Goal: Transaction & Acquisition: Book appointment/travel/reservation

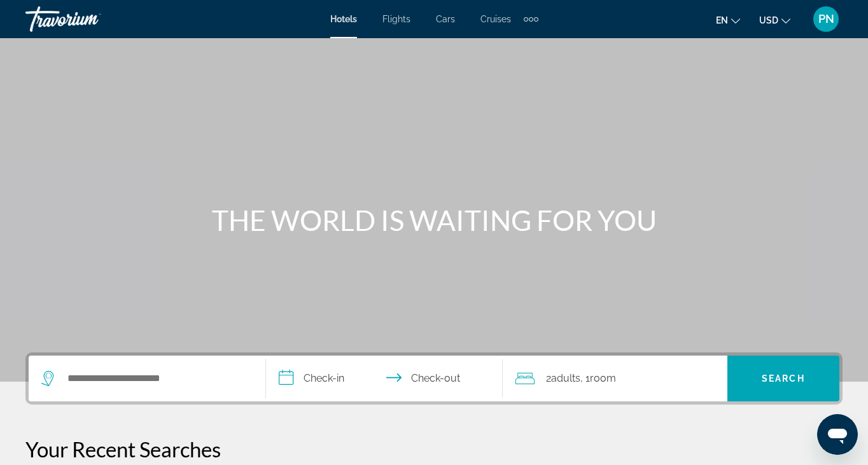
click at [92, 395] on div "Search widget" at bounding box center [146, 379] width 211 height 46
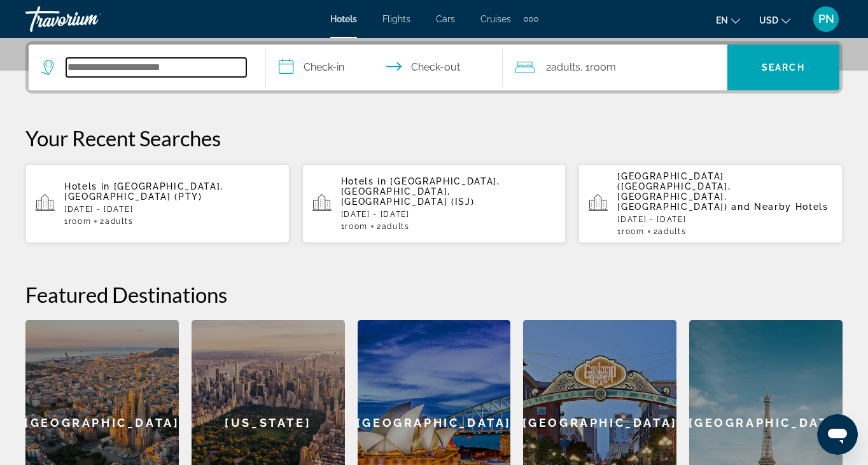
click at [115, 67] on input "Search hotel destination" at bounding box center [156, 67] width 180 height 19
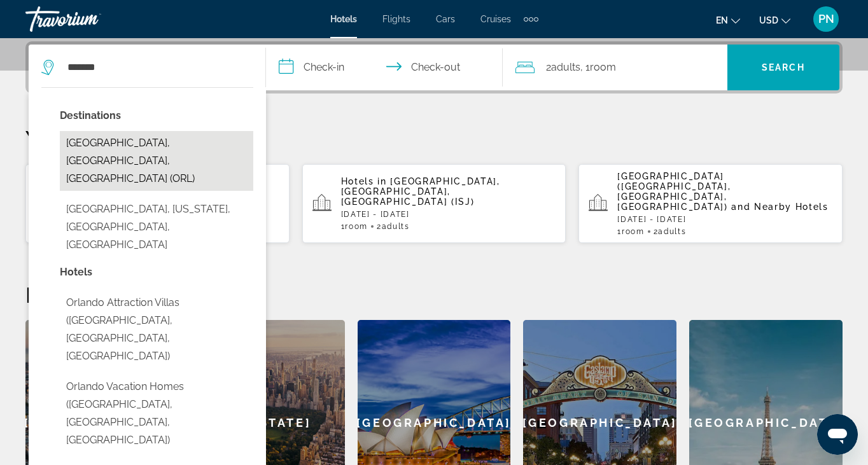
click at [151, 131] on button "[GEOGRAPHIC_DATA], [GEOGRAPHIC_DATA], [GEOGRAPHIC_DATA] (ORL)" at bounding box center [156, 161] width 193 height 60
type input "**********"
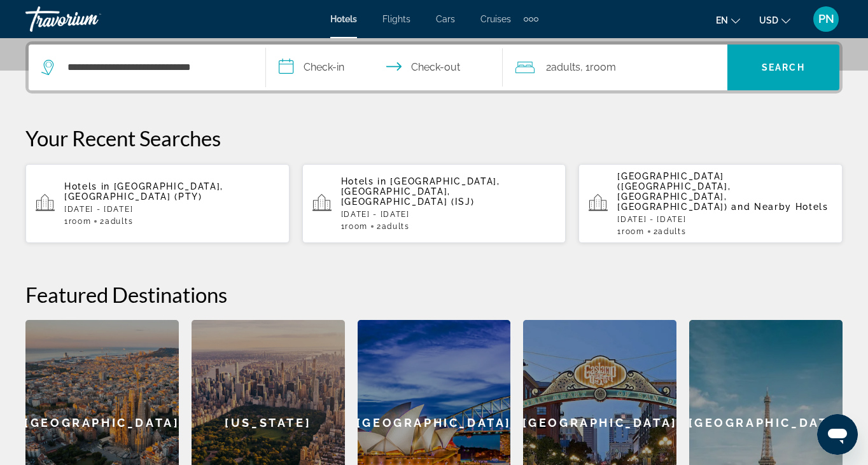
click at [312, 62] on input "**********" at bounding box center [387, 70] width 242 height 50
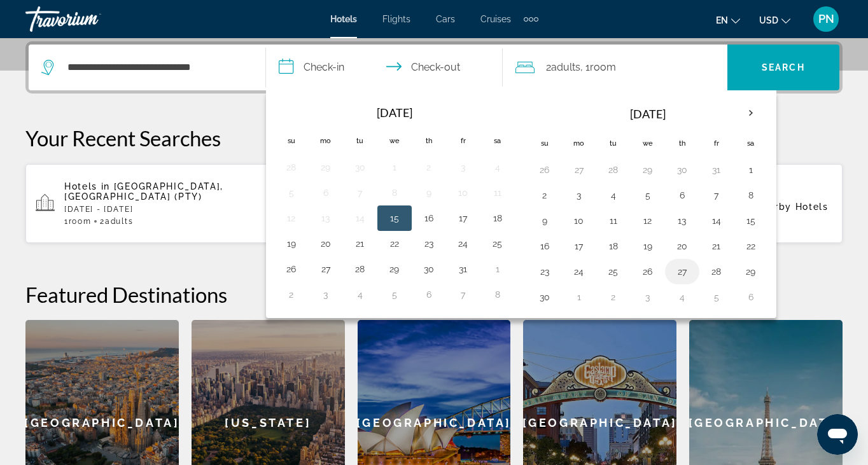
click at [684, 274] on button "27" at bounding box center [682, 272] width 20 height 18
click at [587, 276] on button "24" at bounding box center [579, 272] width 20 height 18
type input "**********"
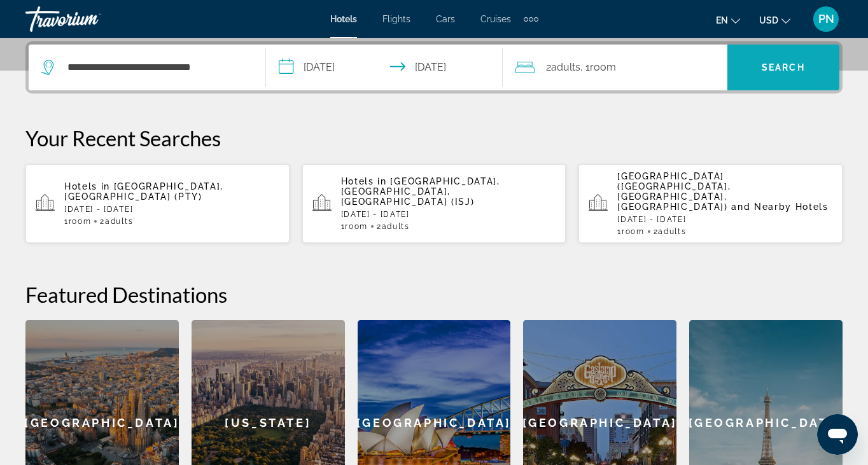
click at [764, 57] on span "Search" at bounding box center [783, 67] width 112 height 31
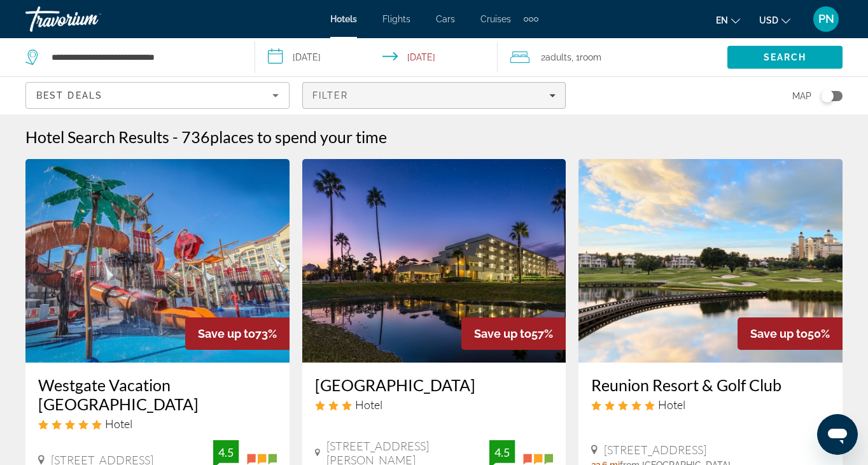
click at [383, 98] on div "Filter" at bounding box center [435, 95] width 244 height 10
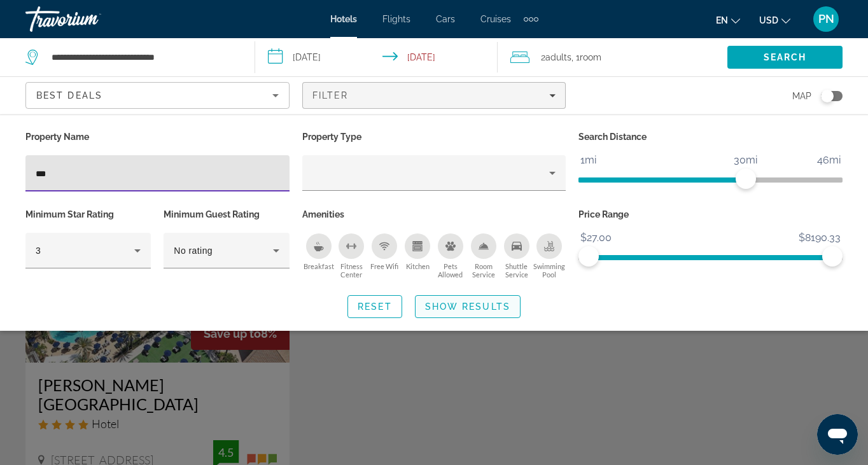
type input "***"
click at [442, 296] on span "Search widget" at bounding box center [468, 306] width 104 height 31
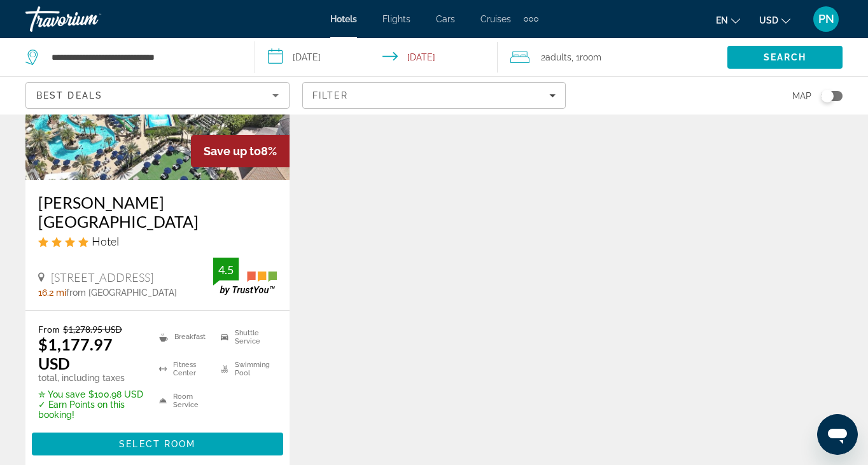
scroll to position [182, 0]
click at [160, 164] on img "Main content" at bounding box center [157, 79] width 264 height 204
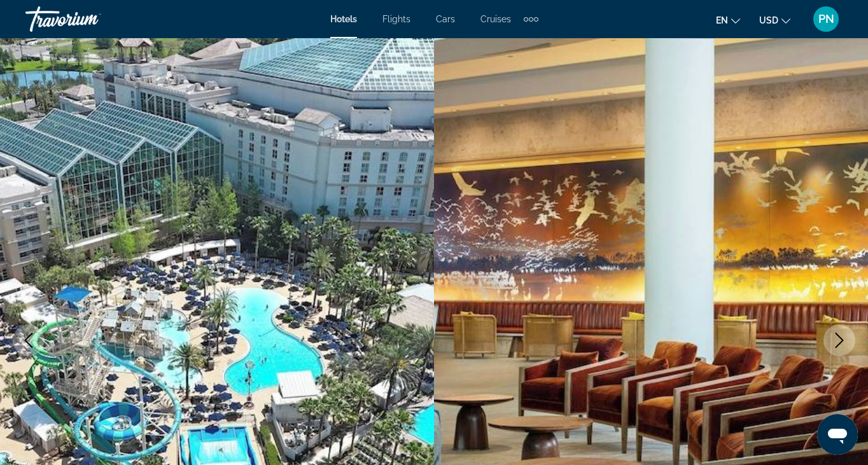
click at [837, 334] on icon "Next image" at bounding box center [840, 340] width 8 height 15
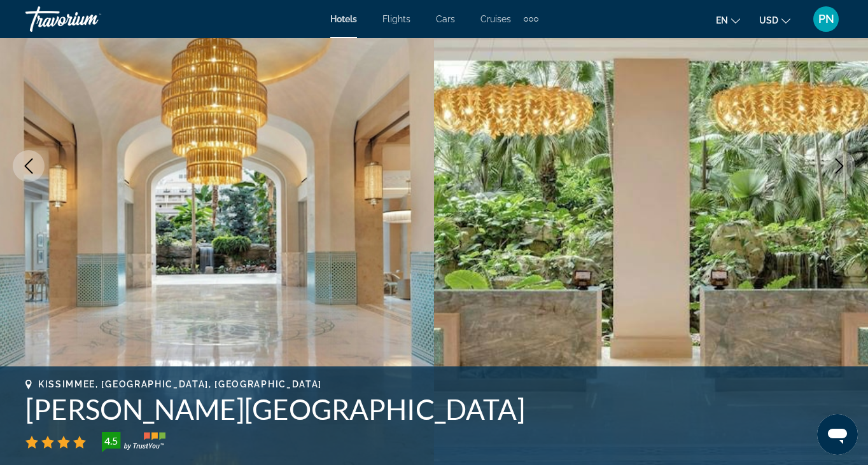
scroll to position [149, 0]
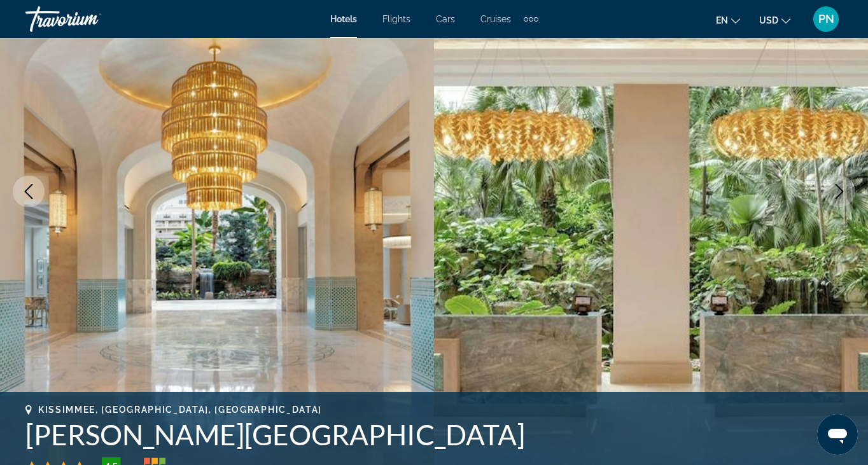
click at [846, 179] on button "Next image" at bounding box center [840, 192] width 32 height 32
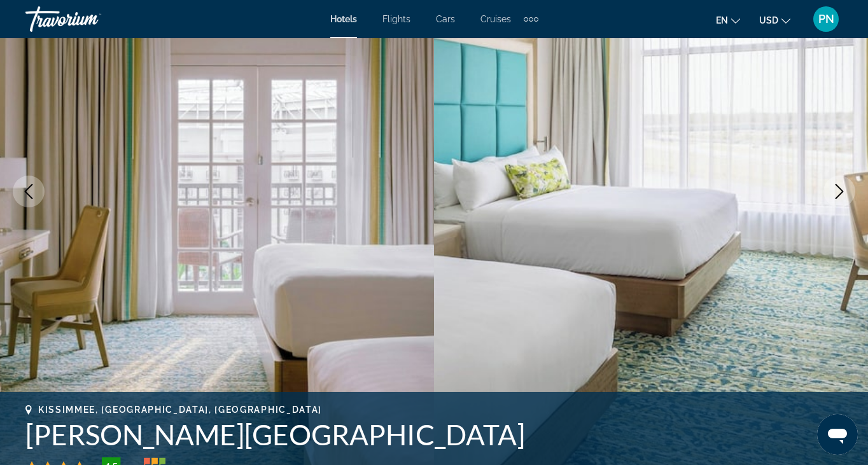
click at [846, 179] on button "Next image" at bounding box center [840, 192] width 32 height 32
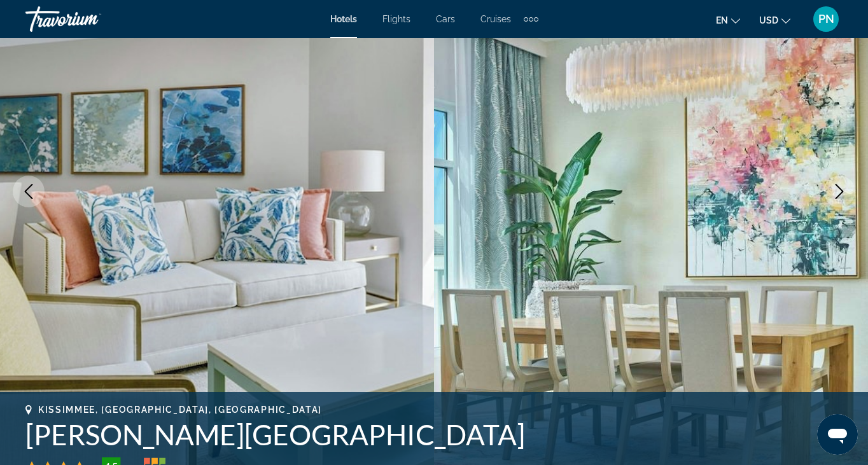
click at [846, 179] on button "Next image" at bounding box center [840, 192] width 32 height 32
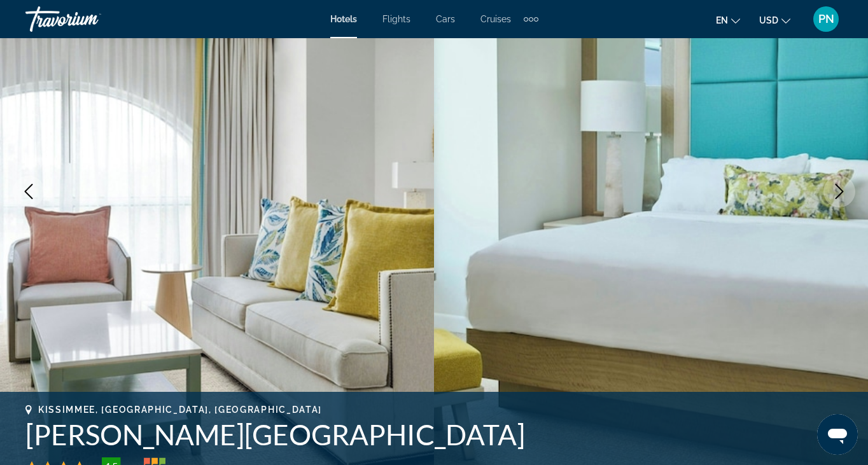
click at [846, 179] on button "Next image" at bounding box center [840, 192] width 32 height 32
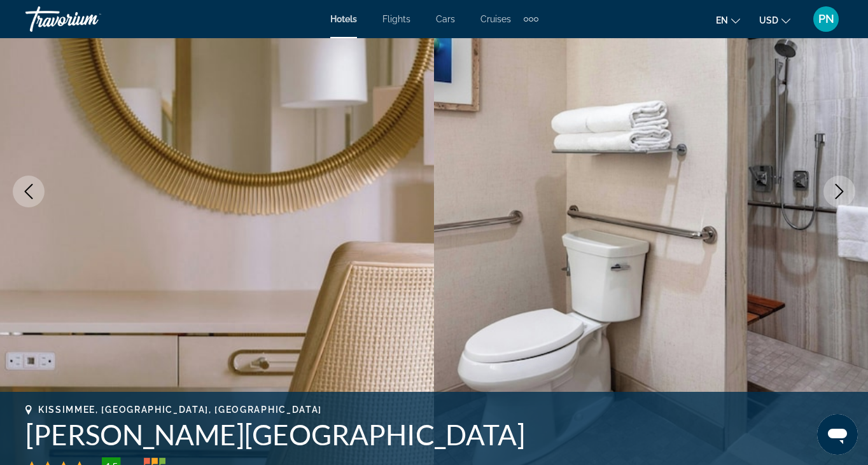
click at [846, 179] on button "Next image" at bounding box center [840, 192] width 32 height 32
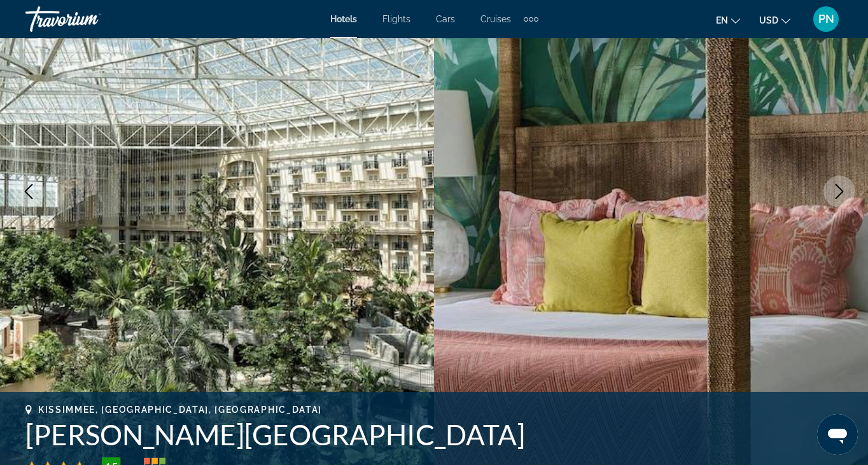
click at [846, 179] on button "Next image" at bounding box center [840, 192] width 32 height 32
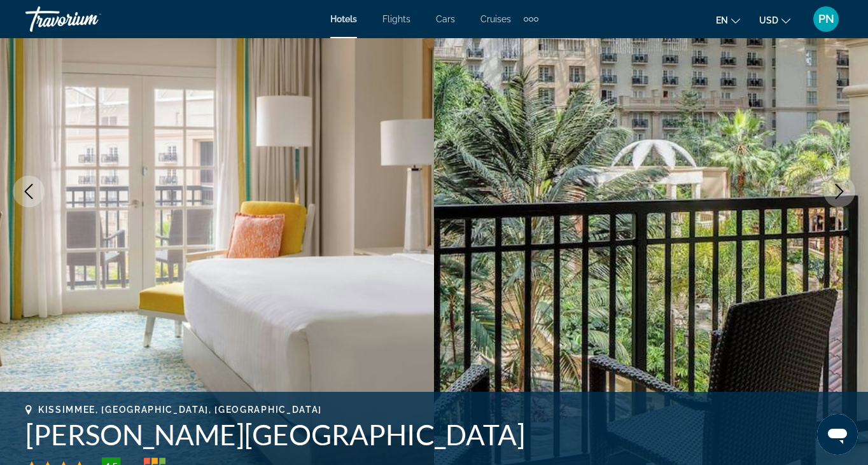
click at [846, 179] on button "Next image" at bounding box center [840, 192] width 32 height 32
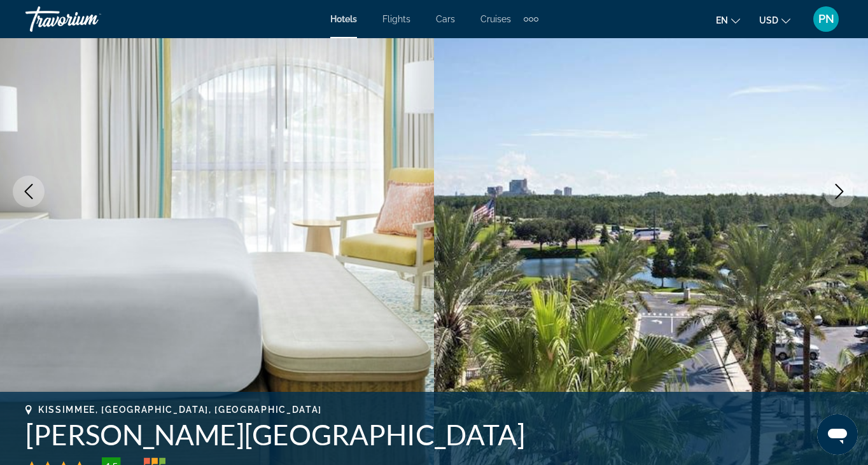
click at [846, 179] on button "Next image" at bounding box center [840, 192] width 32 height 32
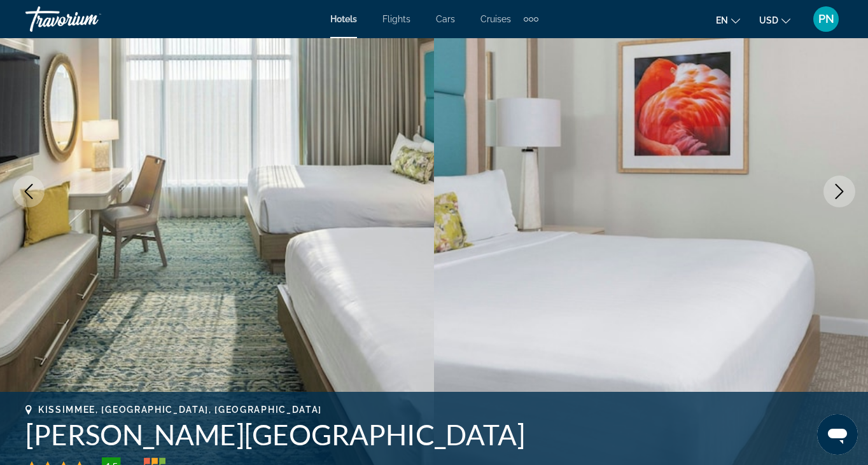
click at [846, 179] on button "Next image" at bounding box center [840, 192] width 32 height 32
